Goal: Information Seeking & Learning: Learn about a topic

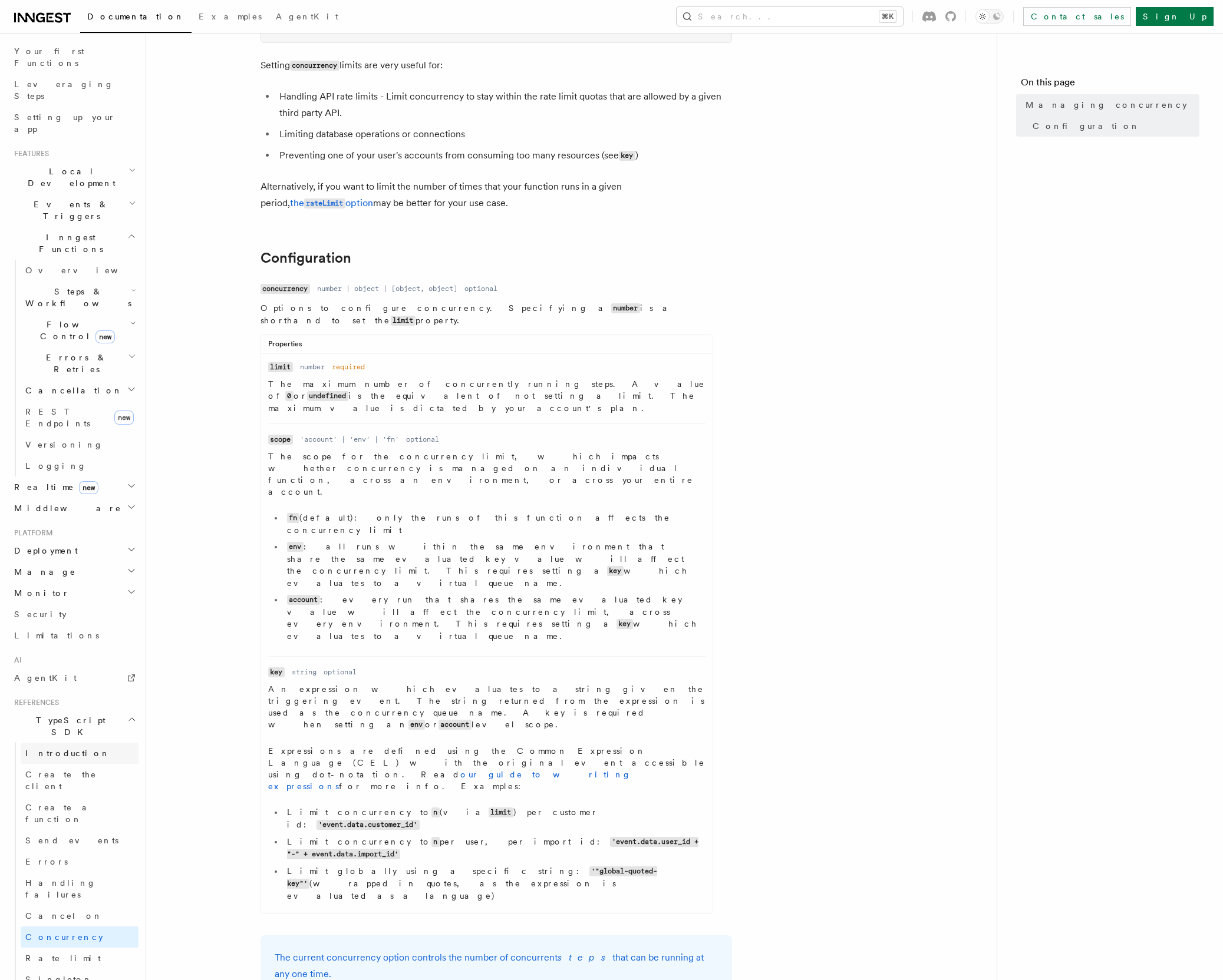
scroll to position [246, 0]
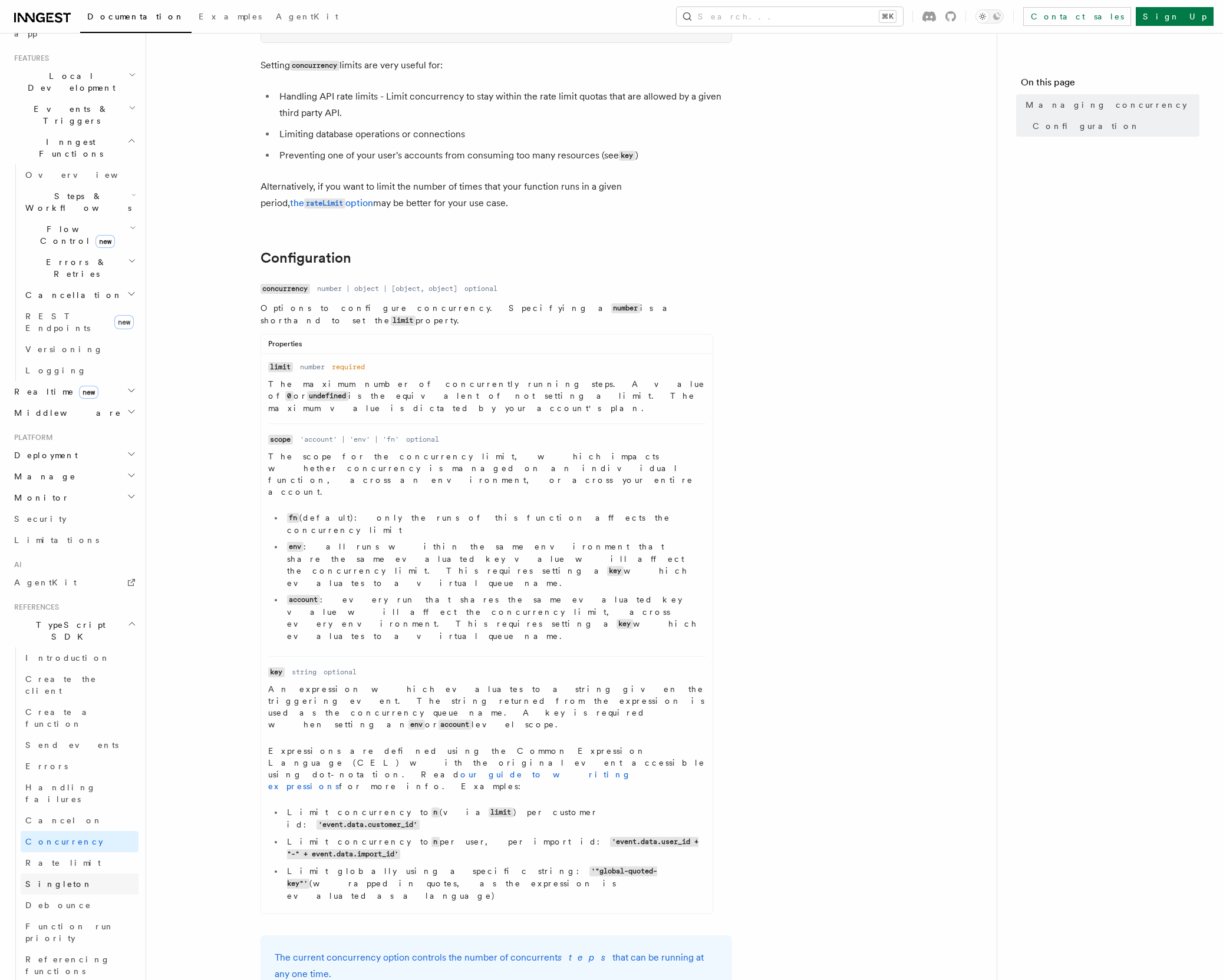
click at [89, 874] on link "Singleton" at bounding box center [79, 884] width 118 height 21
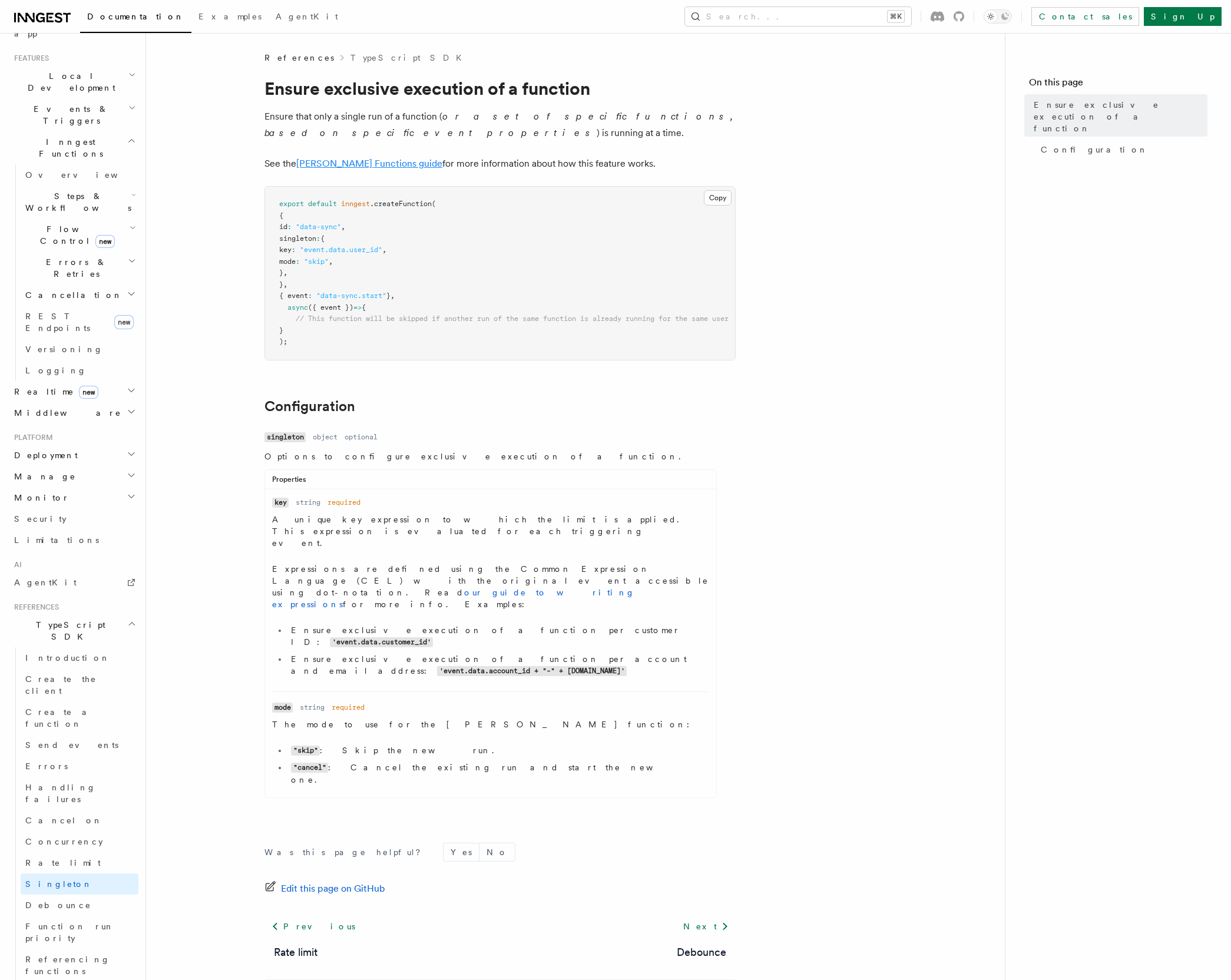
click at [389, 162] on link "[PERSON_NAME] Functions guide" at bounding box center [369, 163] width 146 height 11
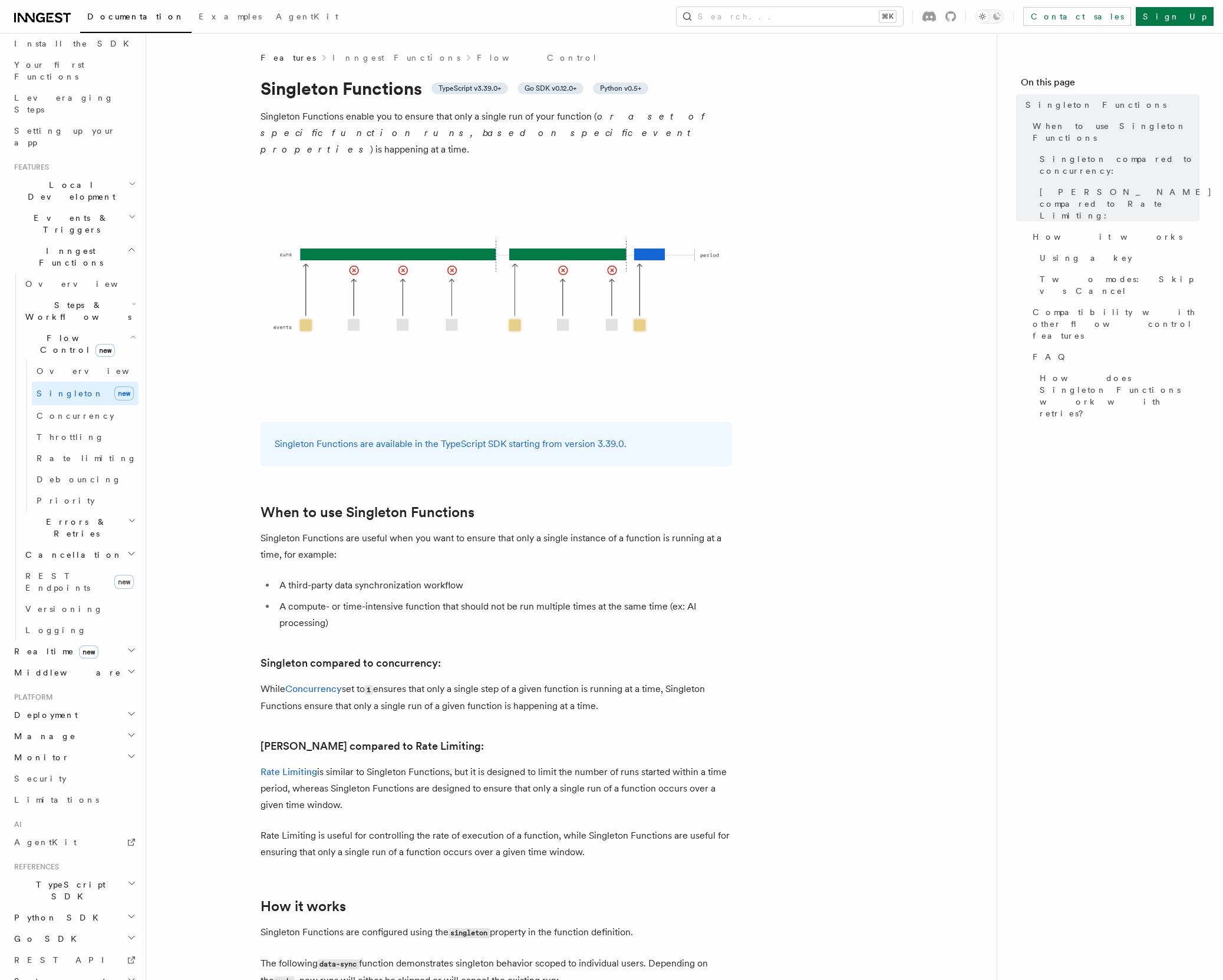
scroll to position [2, 0]
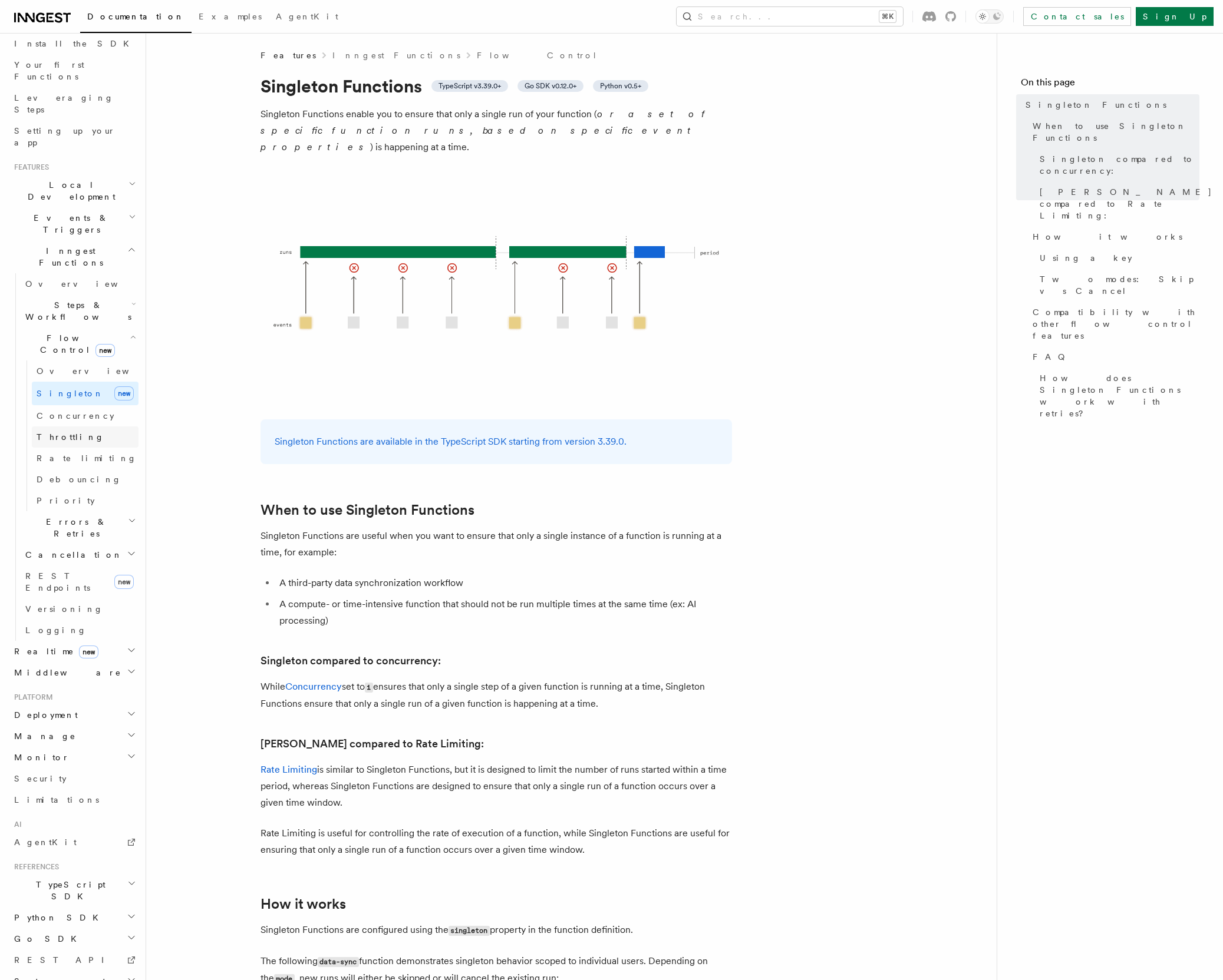
click at [65, 426] on link "Throttling" at bounding box center [85, 437] width 107 height 21
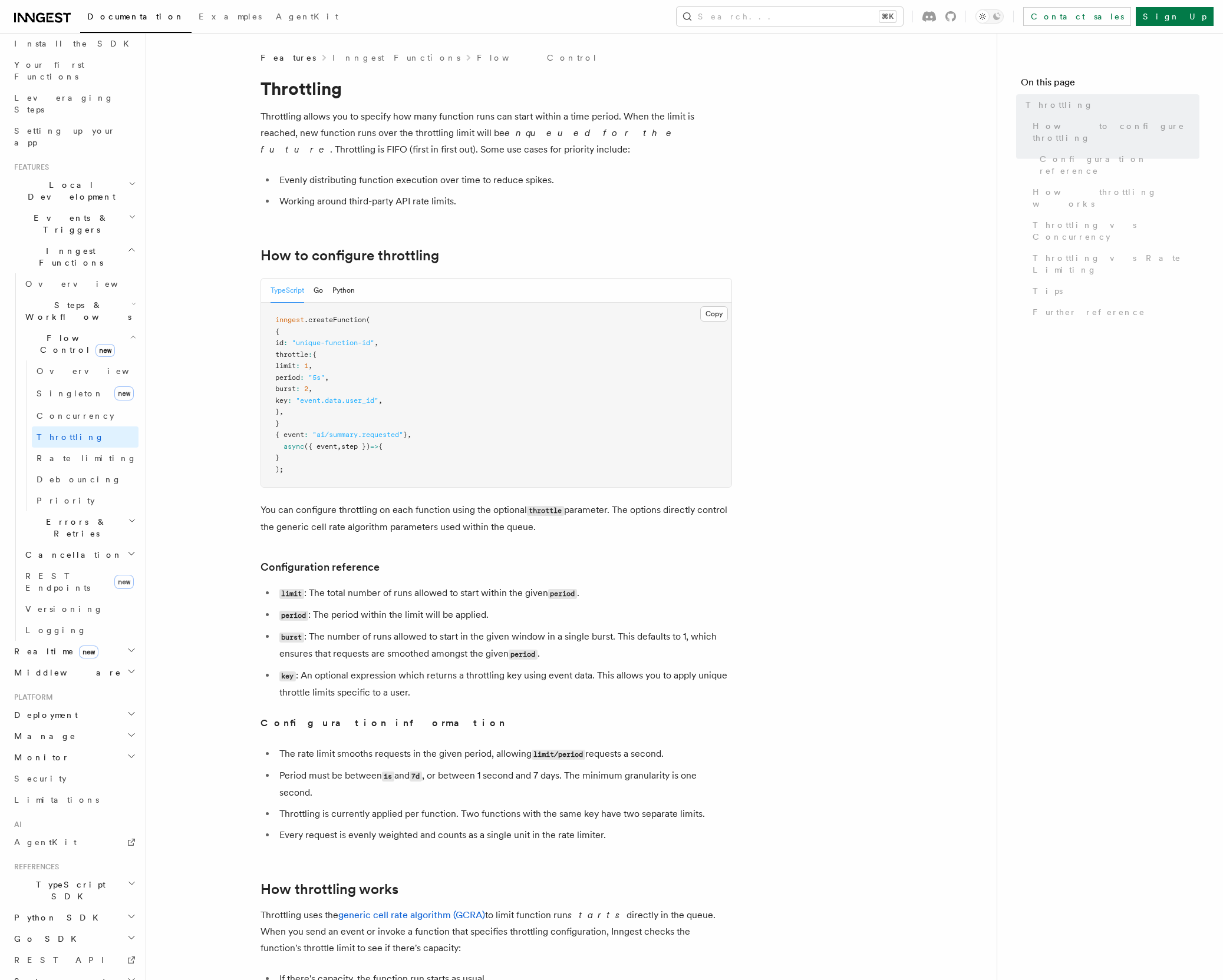
click at [69, 405] on link "Concurrency" at bounding box center [85, 416] width 107 height 21
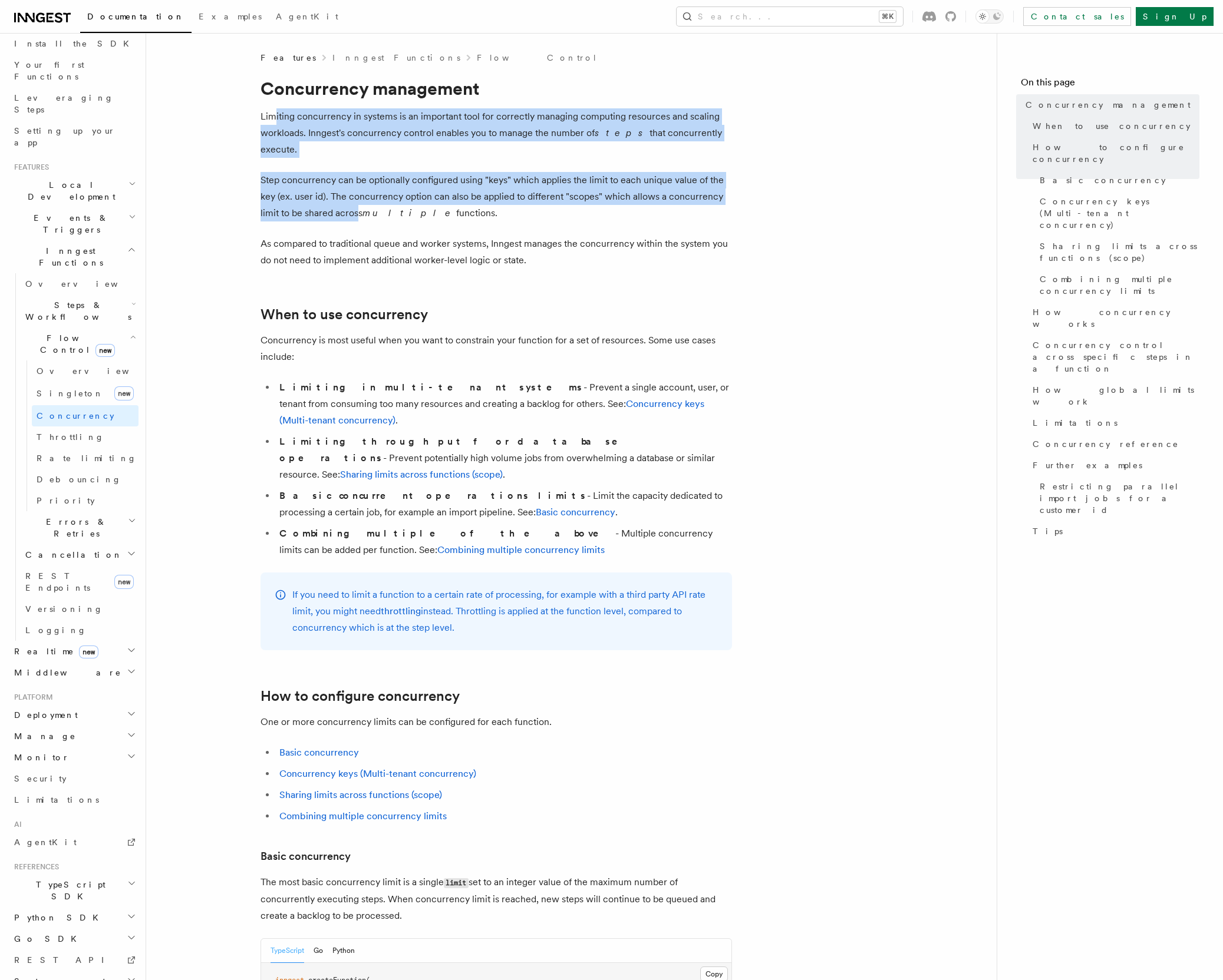
drag, startPoint x: 286, startPoint y: 123, endPoint x: 356, endPoint y: 198, distance: 102.6
click at [356, 198] on p "Step concurrency can be optionally configured using "keys" which applies the li…" at bounding box center [496, 197] width 471 height 50
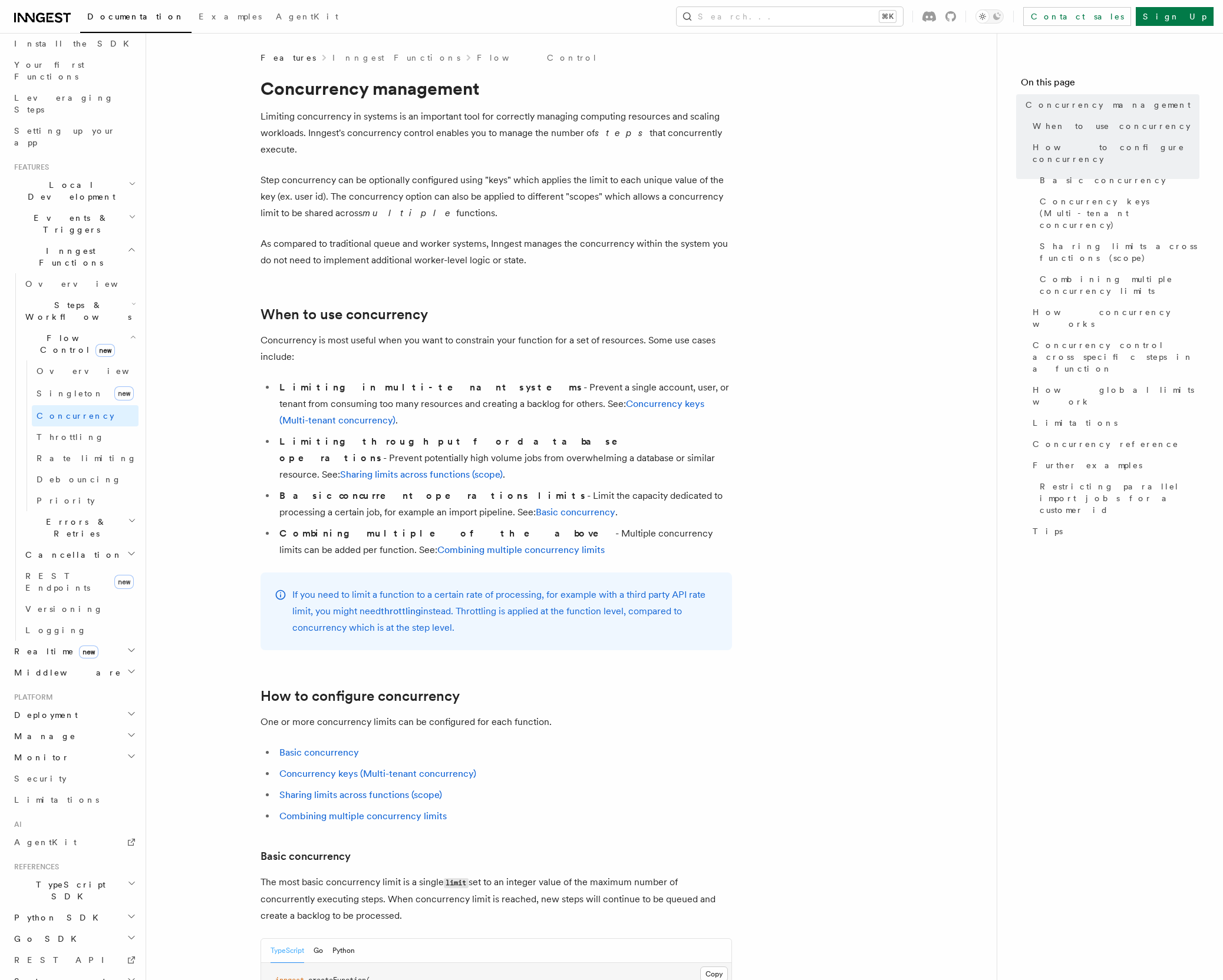
click at [277, 172] on p "Step concurrency can be optionally configured using "keys" which applies the li…" at bounding box center [496, 197] width 471 height 50
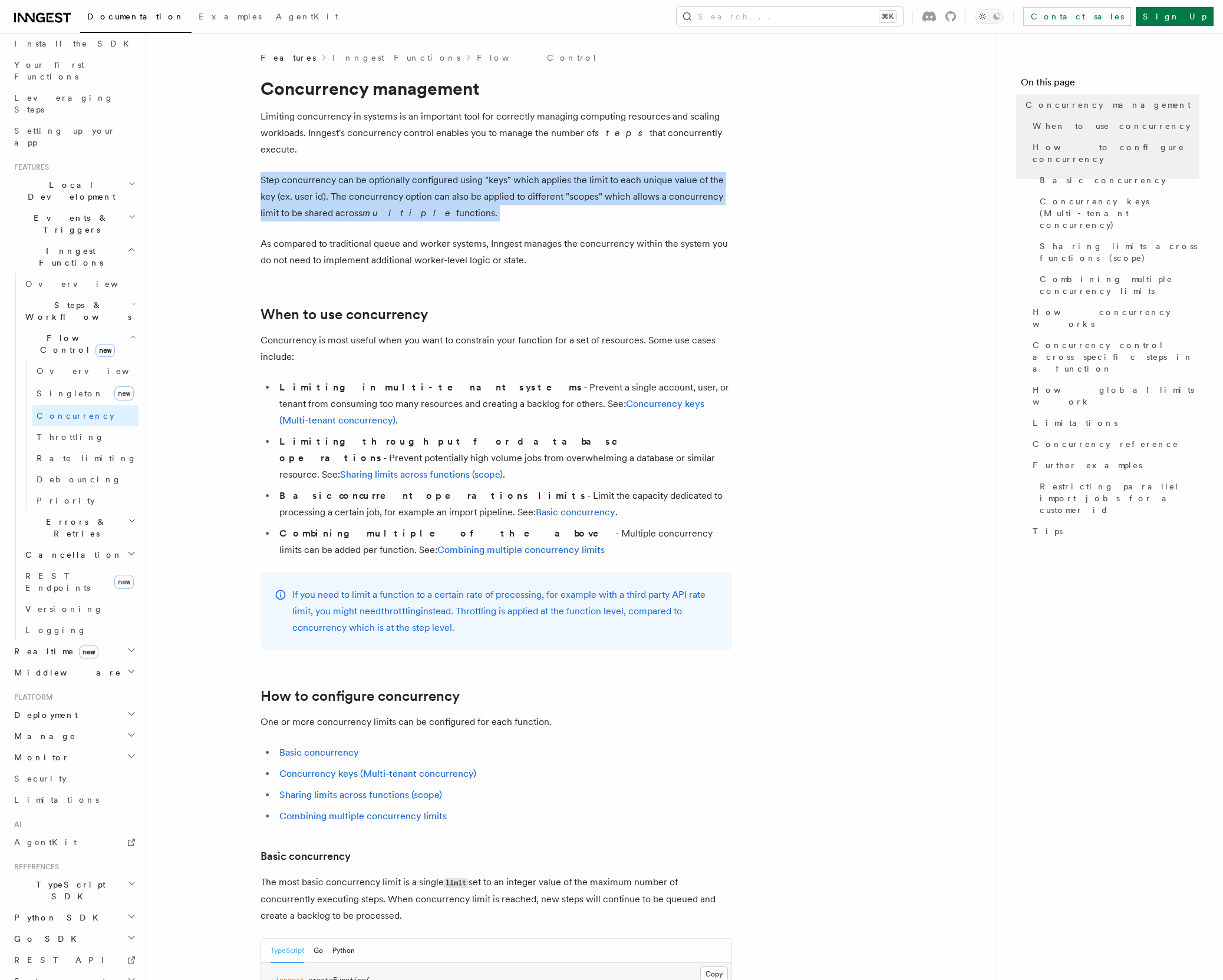
click at [277, 172] on p "Step concurrency can be optionally configured using "keys" which applies the li…" at bounding box center [496, 197] width 471 height 50
click at [280, 187] on p "Step concurrency can be optionally configured using "keys" which applies the li…" at bounding box center [496, 197] width 471 height 50
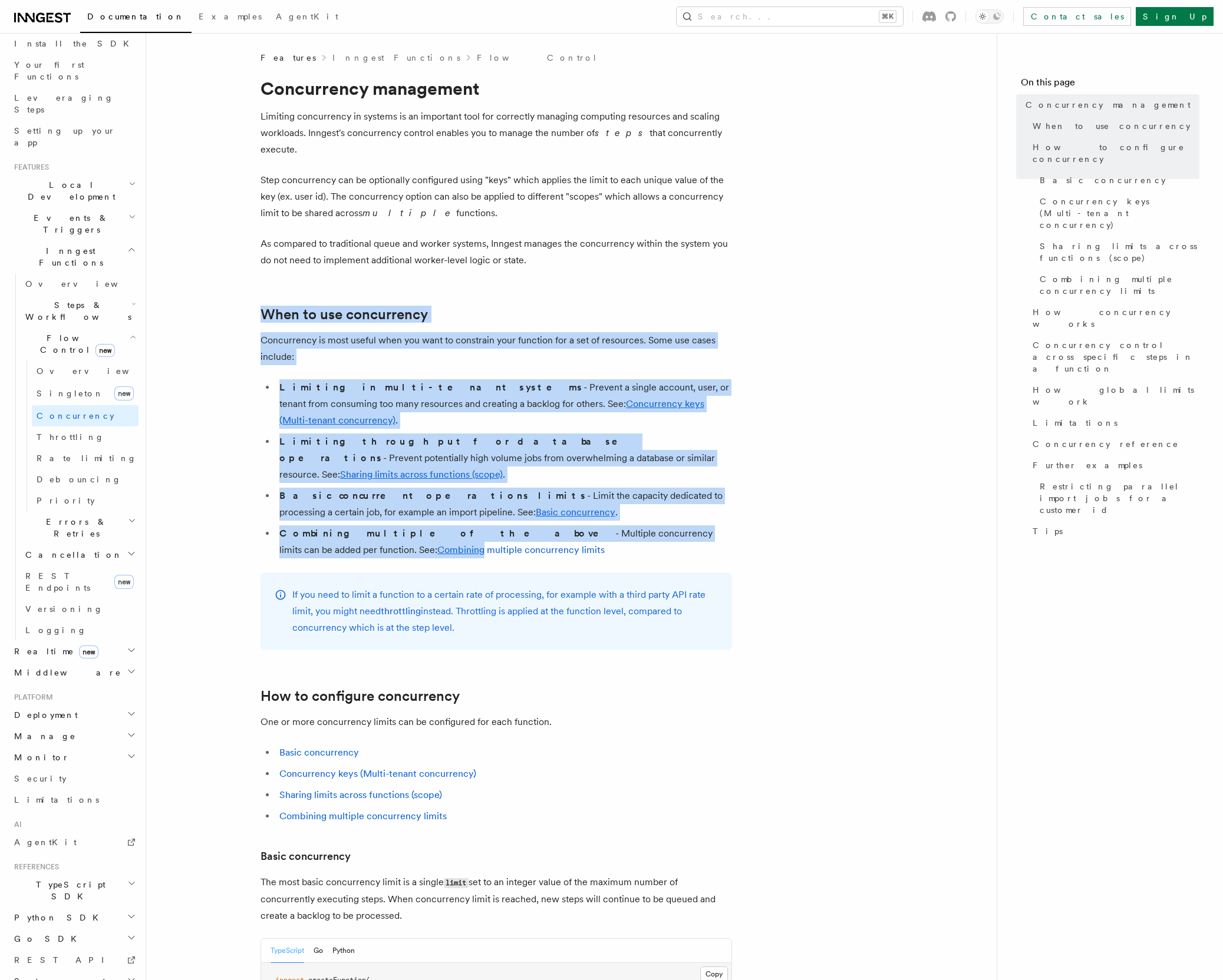
drag, startPoint x: 252, startPoint y: 283, endPoint x: 805, endPoint y: 478, distance: 586.4
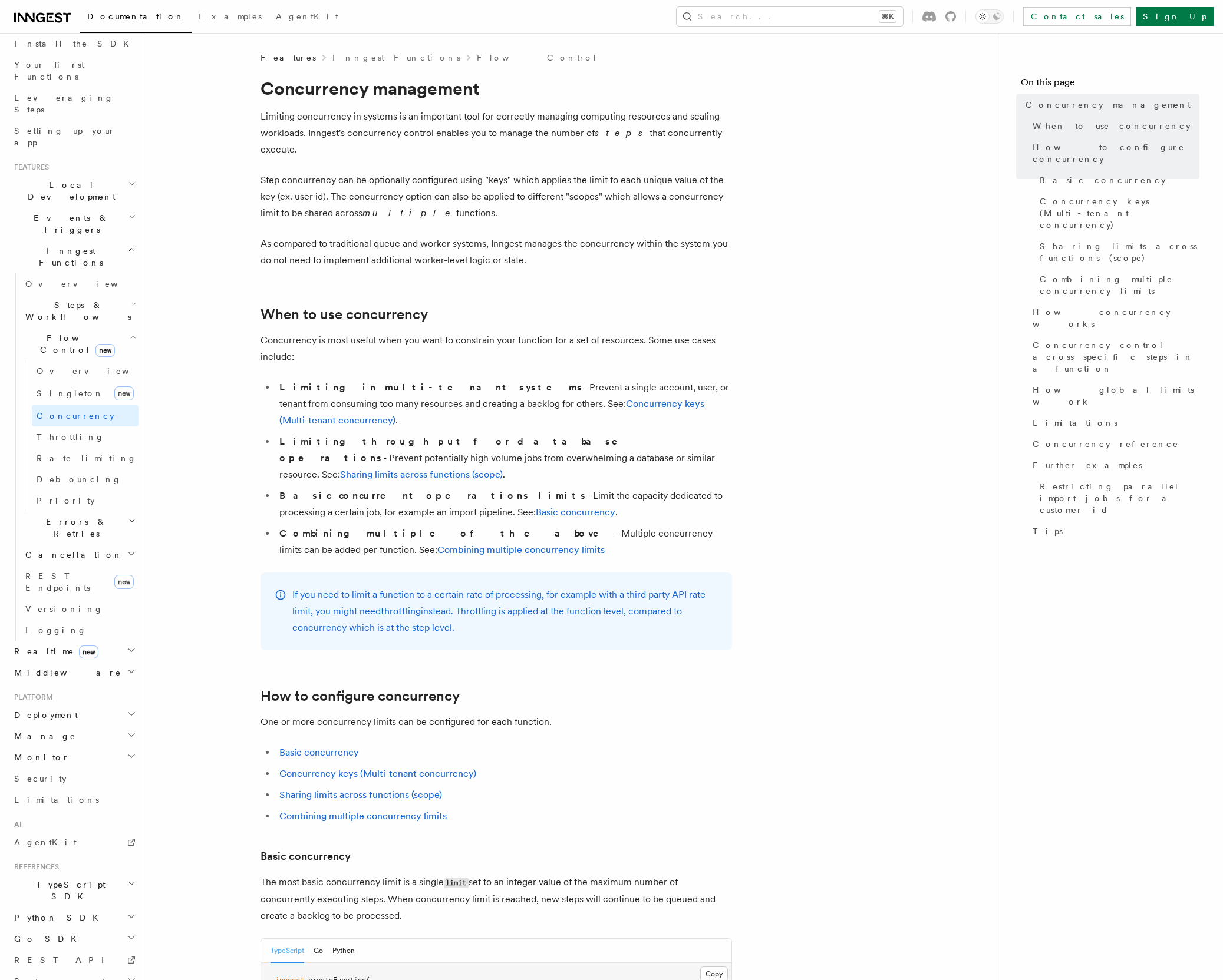
click at [550, 688] on h2 "How to configure concurrency" at bounding box center [496, 696] width 471 height 16
drag, startPoint x: 520, startPoint y: 587, endPoint x: 230, endPoint y: 535, distance: 294.6
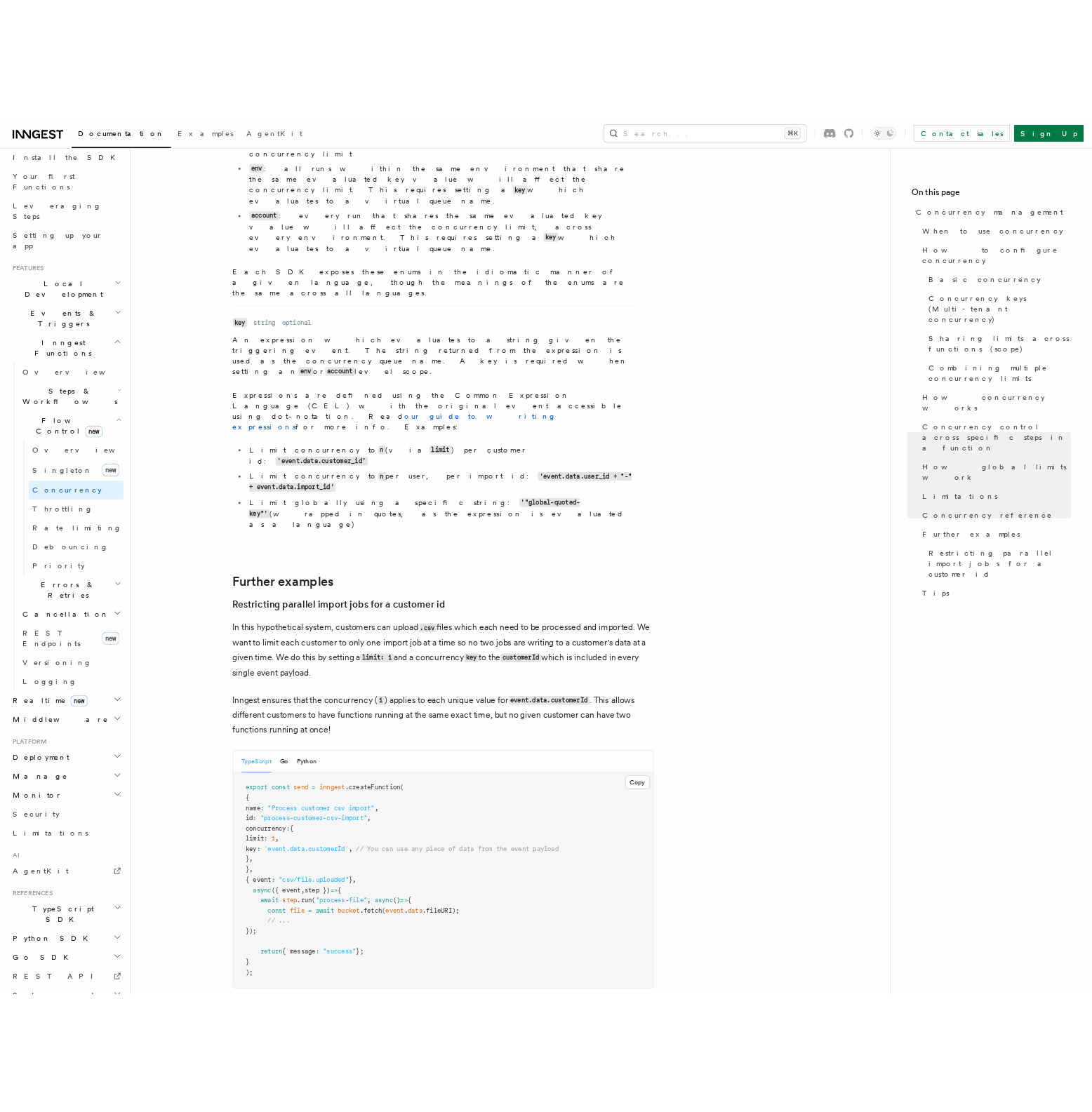
scroll to position [5099, 0]
